Goal: Check status: Check status

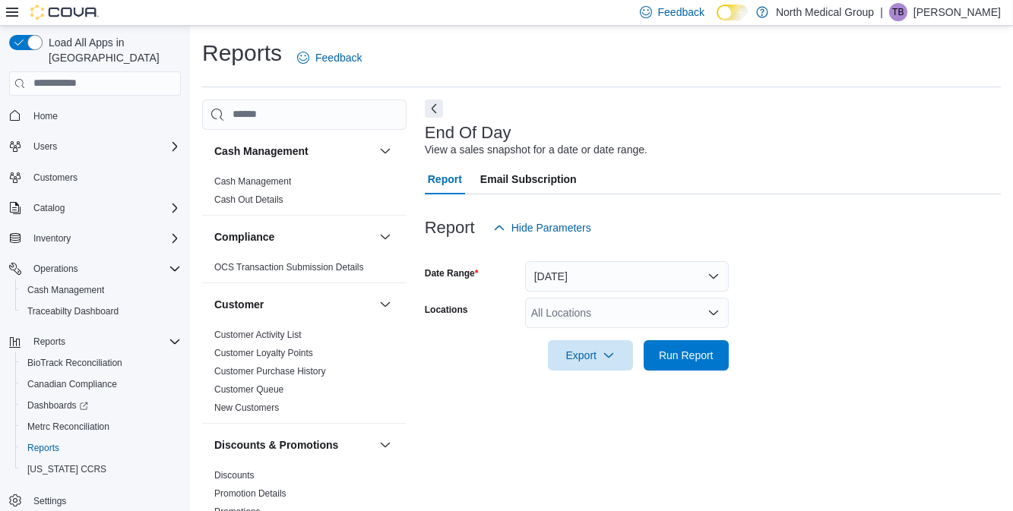
scroll to position [14, 0]
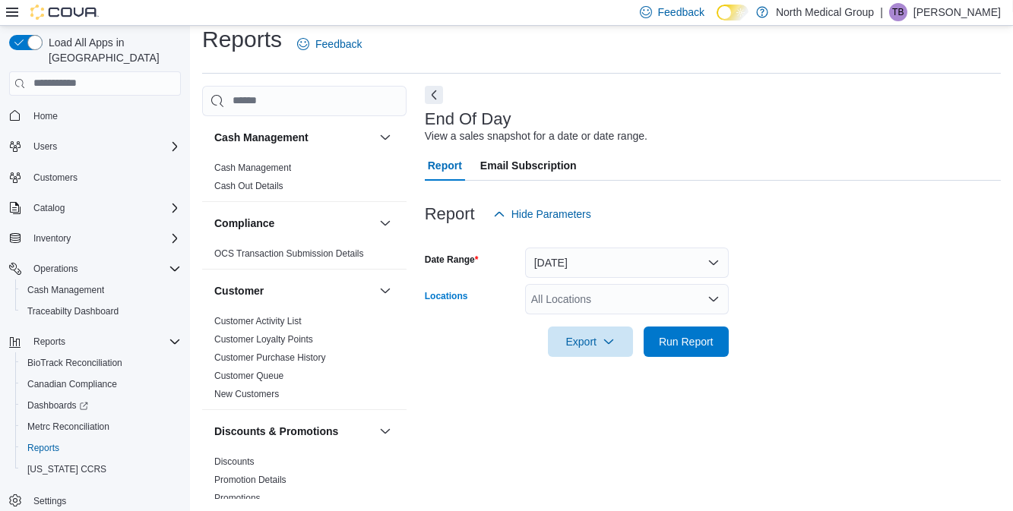
click at [566, 296] on div "All Locations" at bounding box center [627, 299] width 204 height 30
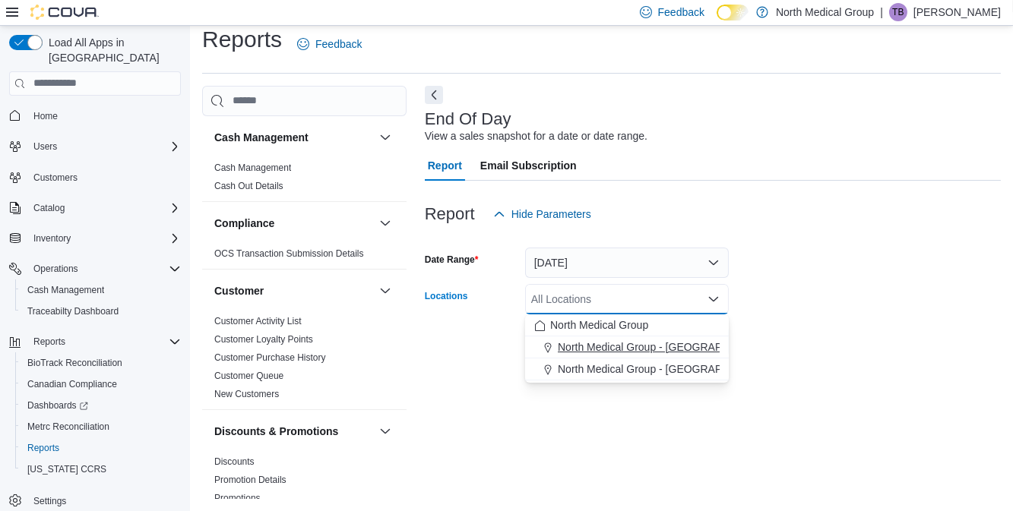
click at [602, 351] on span "North Medical Group - [GEOGRAPHIC_DATA]" at bounding box center [667, 347] width 218 height 15
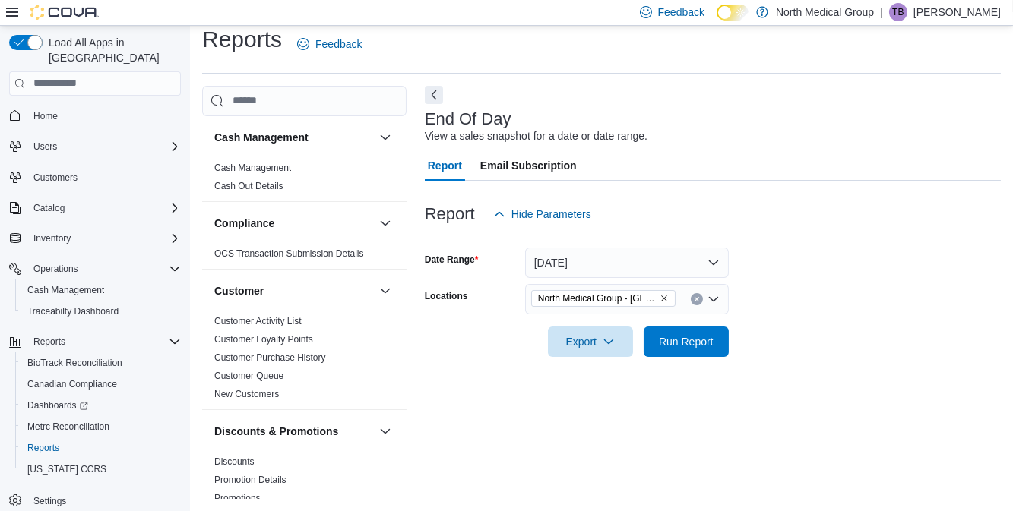
click at [798, 387] on div "End Of Day View a sales snapshot for a date or date range. Report Email Subscri…" at bounding box center [713, 293] width 576 height 414
click at [693, 344] on span "Run Report" at bounding box center [686, 340] width 55 height 15
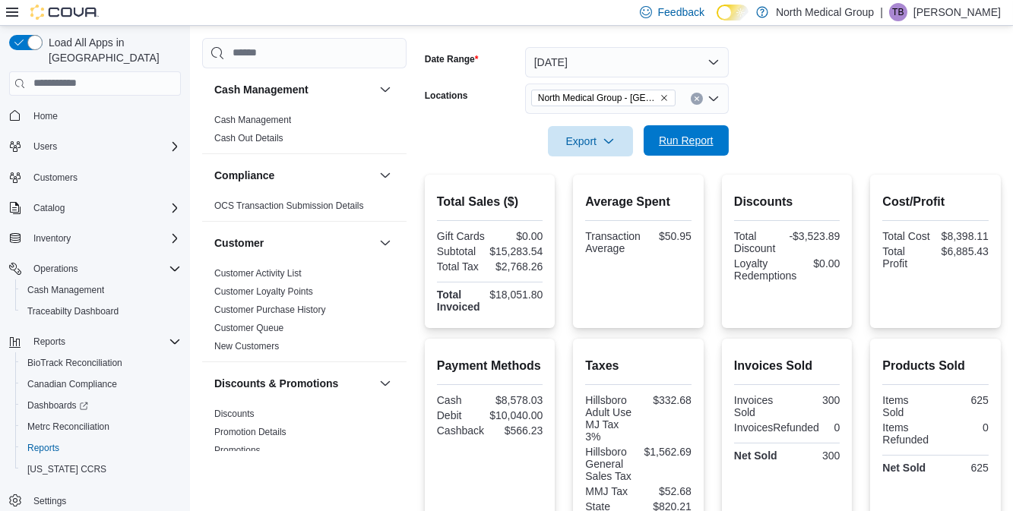
scroll to position [216, 0]
